Goal: Communication & Community: Answer question/provide support

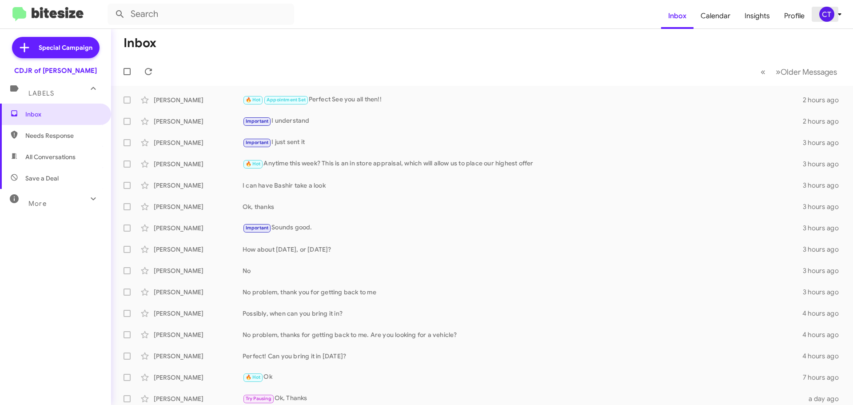
click at [823, 15] on div "CT" at bounding box center [826, 14] width 15 height 15
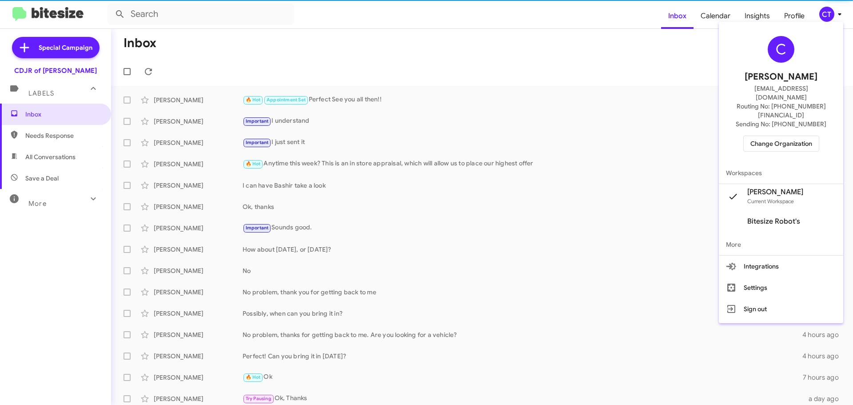
click at [786, 136] on span "Change Organization" at bounding box center [781, 143] width 62 height 15
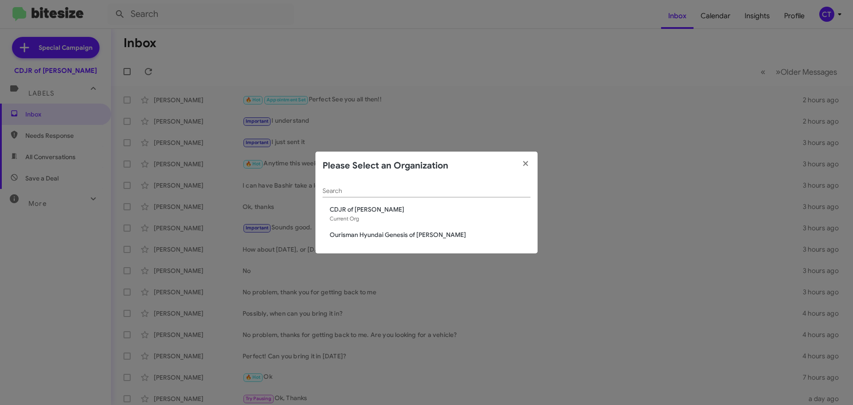
click at [349, 234] on span "Ourisman Hyundai Genesis of [PERSON_NAME]" at bounding box center [430, 234] width 201 height 9
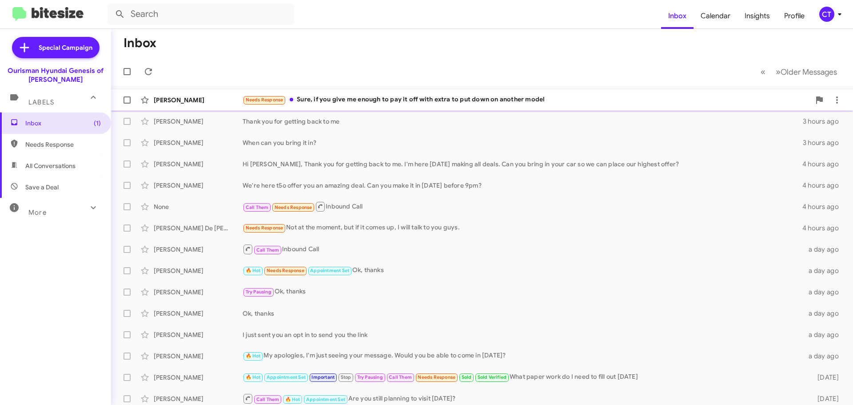
click at [386, 105] on div "Needs Response Sure, if you give me enough to pay it off with extra to put down…" at bounding box center [526, 100] width 568 height 10
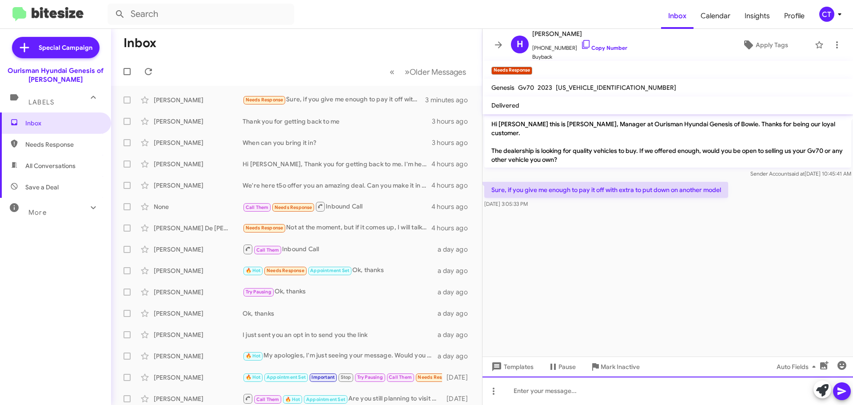
click at [545, 393] on div at bounding box center [667, 390] width 370 height 28
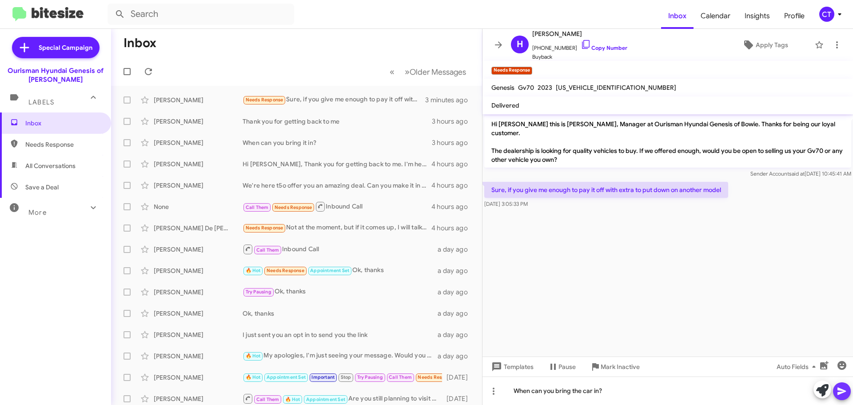
click at [844, 391] on icon at bounding box center [841, 391] width 8 height 8
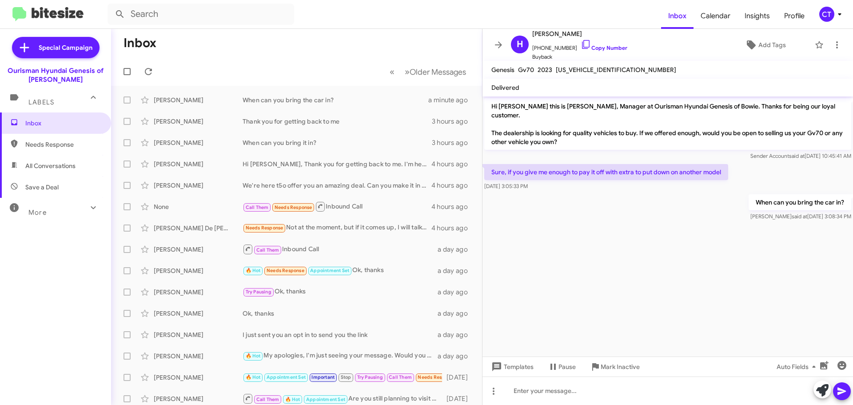
click at [832, 16] on div "CT" at bounding box center [826, 14] width 15 height 15
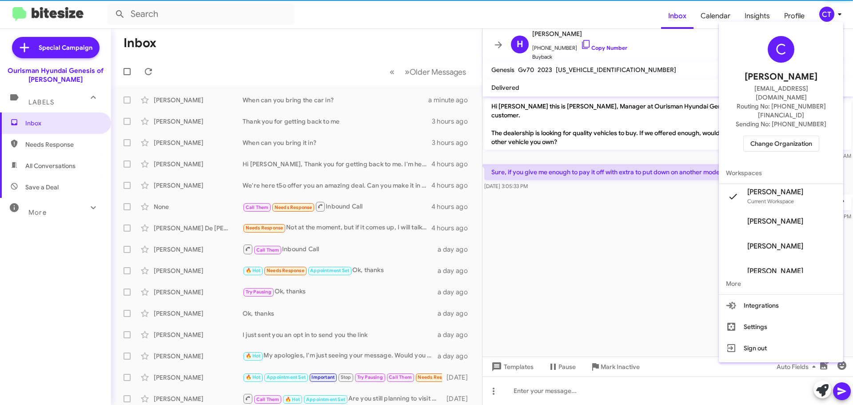
click at [786, 136] on span "Change Organization" at bounding box center [781, 143] width 62 height 15
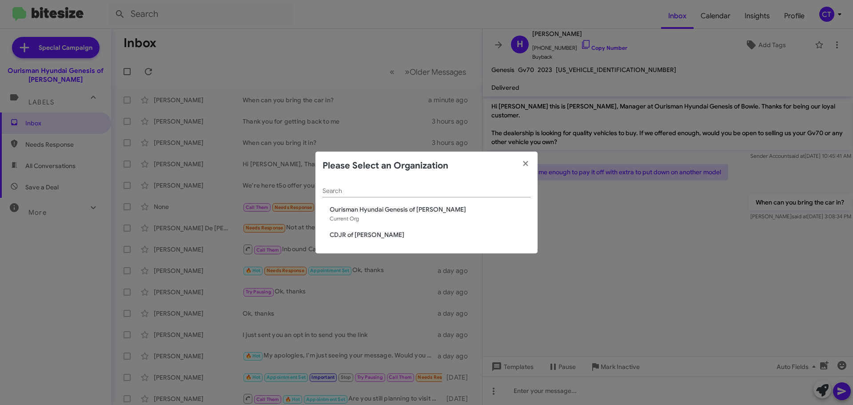
click at [357, 236] on span "CDJR of [PERSON_NAME]" at bounding box center [430, 234] width 201 height 9
